Goal: Transaction & Acquisition: Book appointment/travel/reservation

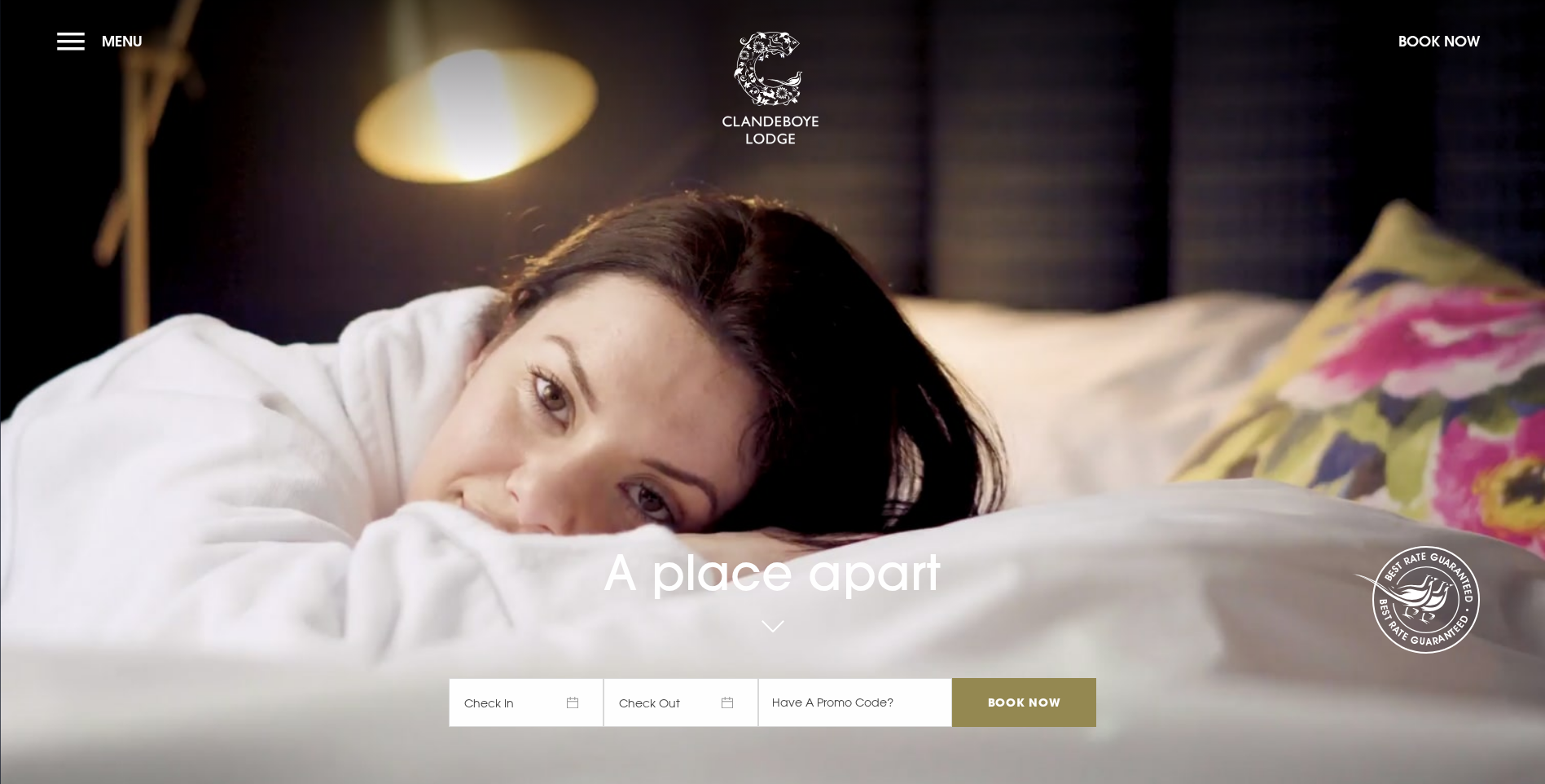
click at [584, 678] on span "Check In" at bounding box center [526, 702] width 154 height 49
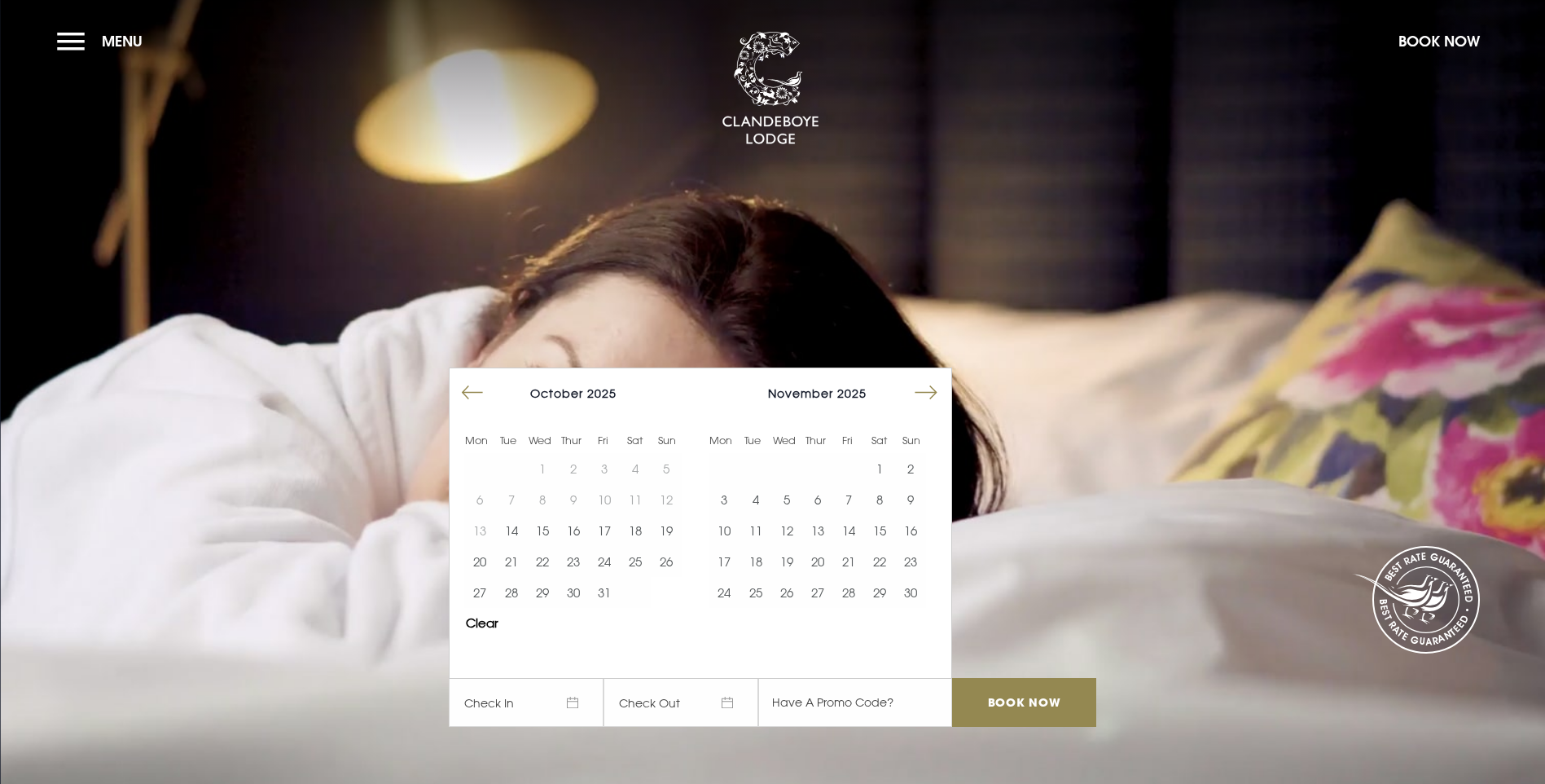
click at [927, 378] on button "Move forward to switch to the next month." at bounding box center [926, 393] width 31 height 31
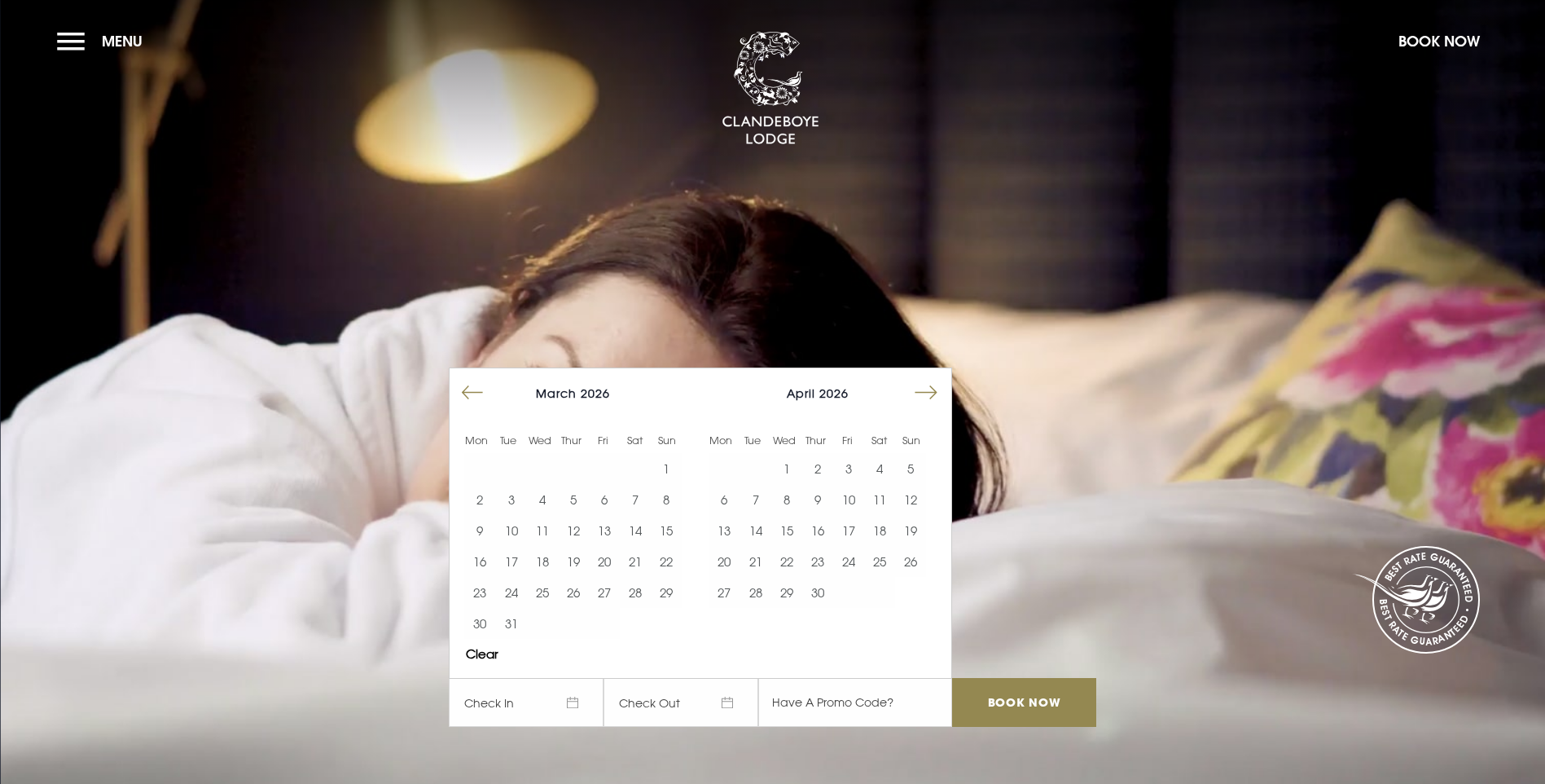
click at [927, 378] on button "Move forward to switch to the next month." at bounding box center [926, 393] width 31 height 31
click at [832, 546] on button "21" at bounding box center [818, 561] width 31 height 31
click at [918, 546] on button "24" at bounding box center [911, 561] width 31 height 31
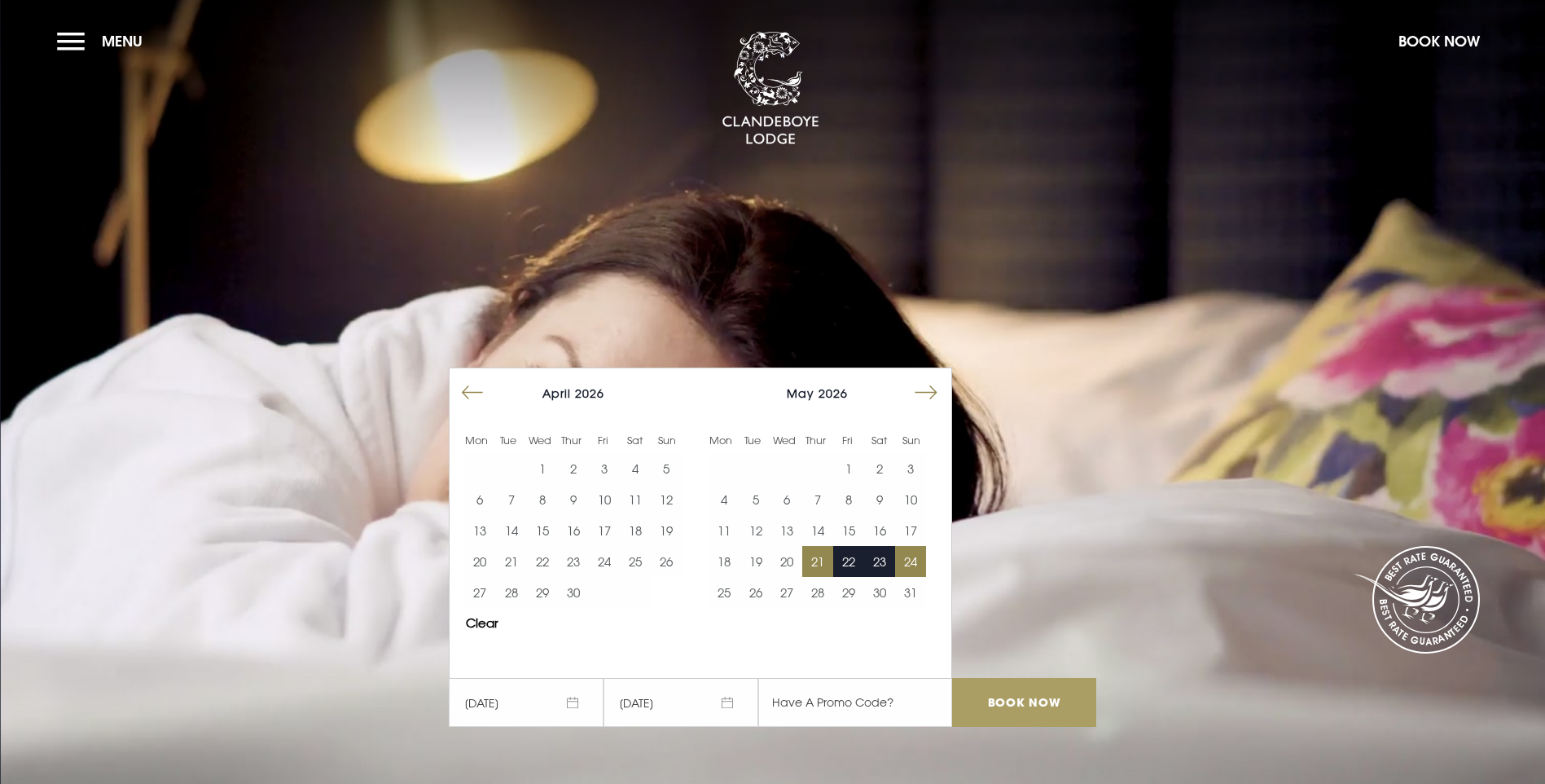
click at [997, 678] on input "Book Now" at bounding box center [1024, 702] width 143 height 49
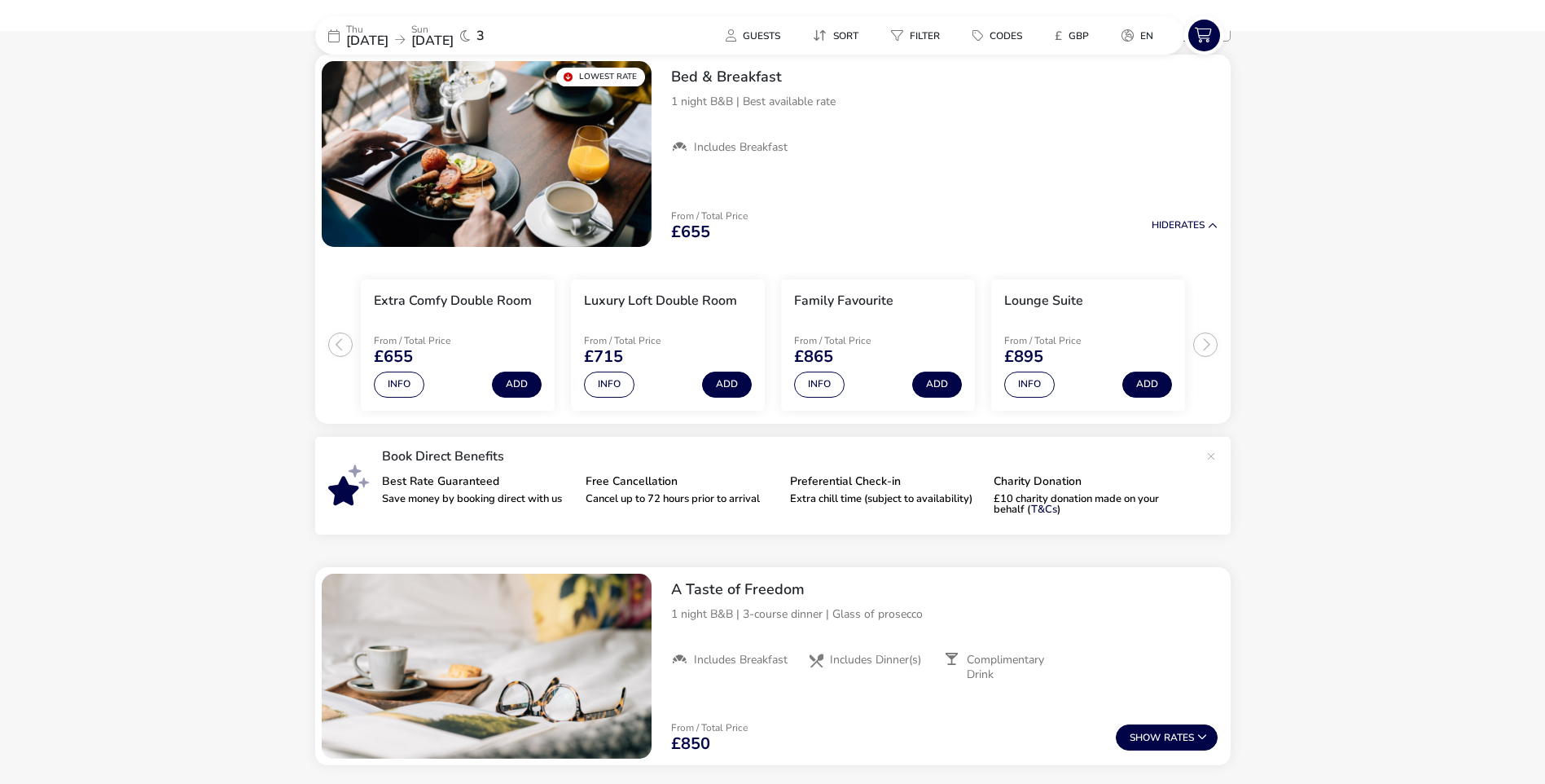
scroll to position [163, 0]
